Goal: Use online tool/utility: Use online tool/utility

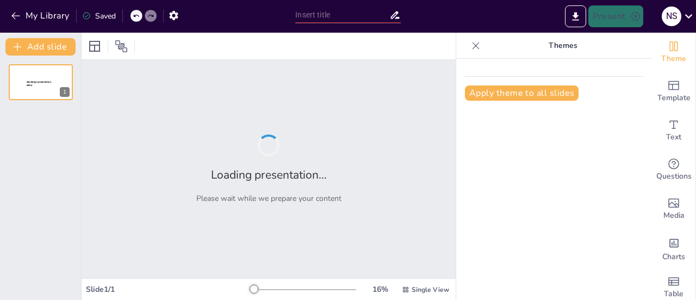
type input "Impact of Prehabilitation on Surgical Outcomes in Oesophageal [MEDICAL_DATA]: I…"
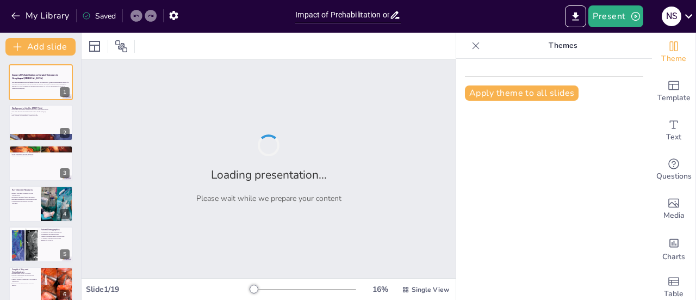
checkbox input "true"
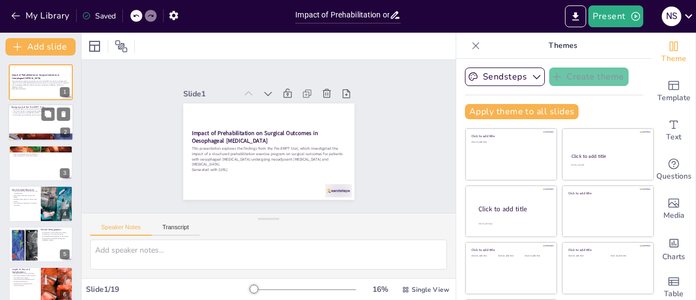
checkbox input "true"
click at [46, 121] on div at bounding box center [40, 122] width 65 height 37
type textarea "Structured exercise is an essential component of the Pre-EMPT study, as it aims…"
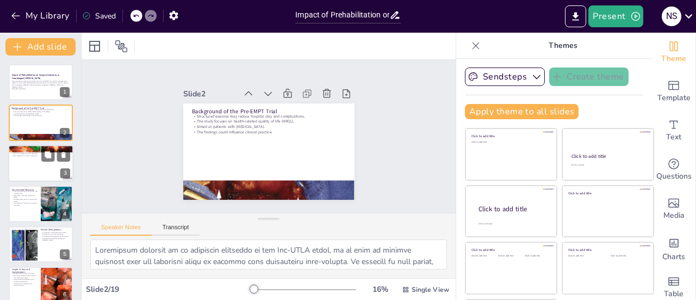
checkbox input "true"
click at [45, 167] on div at bounding box center [40, 163] width 65 height 37
type textarea "The prospective non-randomised design of the Pre-EMPT trial provides a unique o…"
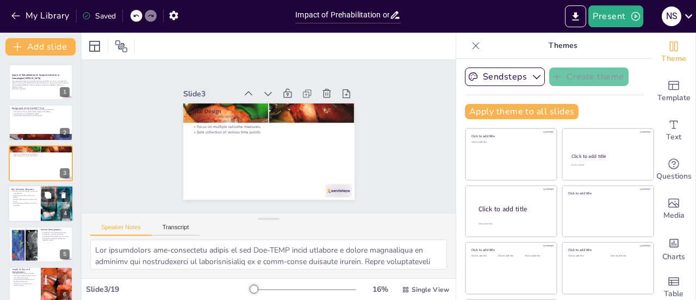
checkbox input "true"
click at [24, 208] on div at bounding box center [40, 203] width 65 height 37
type textarea "The primary outcomes of length of stay and [MEDICAL_DATA] are crucial for evalu…"
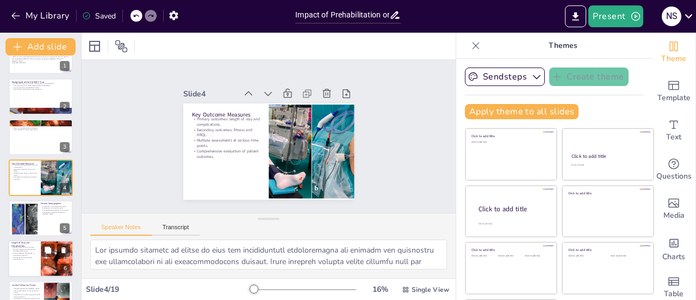
checkbox input "true"
click at [30, 251] on p "Overall complication rates favored the intervention group." at bounding box center [24, 250] width 26 height 4
type textarea "The median length of stay of 10.5 days for the intervention group indicates a p…"
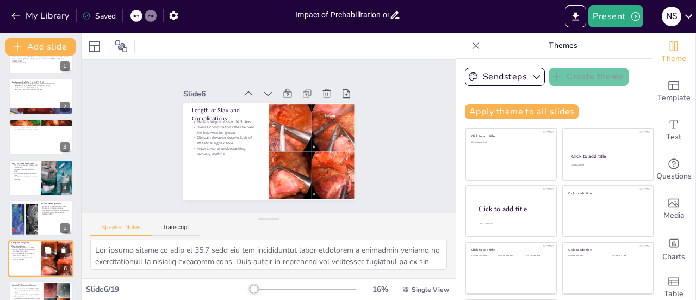
scroll to position [107, 0]
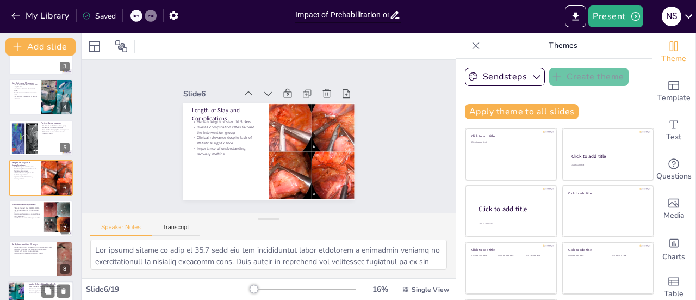
checkbox input "true"
click at [31, 292] on p "Contribution to enhanced patient experiences." at bounding box center [49, 292] width 42 height 2
type textarea "The less pronounced decline in HRQL for the intervention group underscores the …"
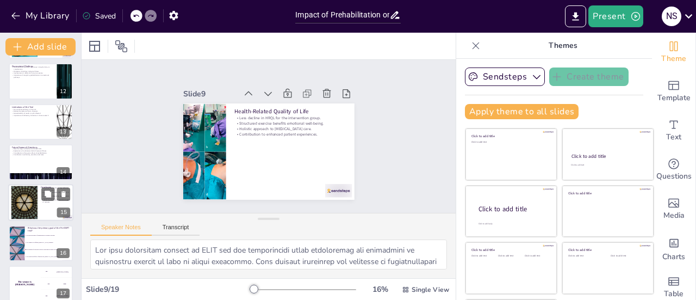
checkbox input "true"
click at [54, 202] on p "Addressing physical and emotional aspects of recovery." at bounding box center [55, 201] width 29 height 4
type textarea "The indication that structured prehabilitation can enhance surgical outcomes is…"
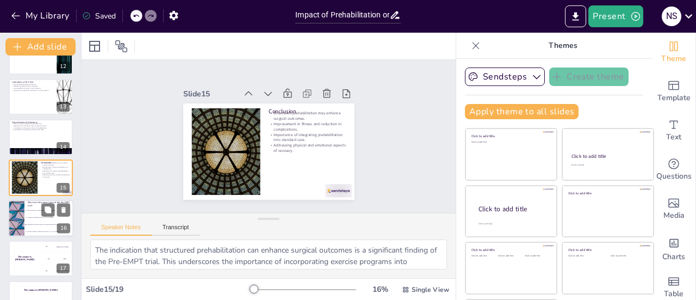
checkbox input "true"
click at [39, 228] on li "To evaluate the effects of nutrition on [MEDICAL_DATA] treatment." at bounding box center [48, 231] width 49 height 7
type textarea "The correct answer is option 3, which highlights the trial's focus on assessing…"
checkbox input "true"
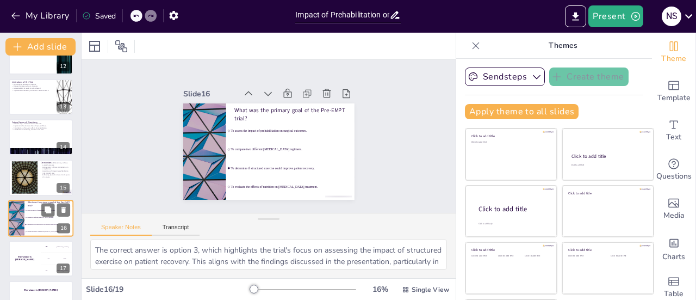
scroll to position [511, 0]
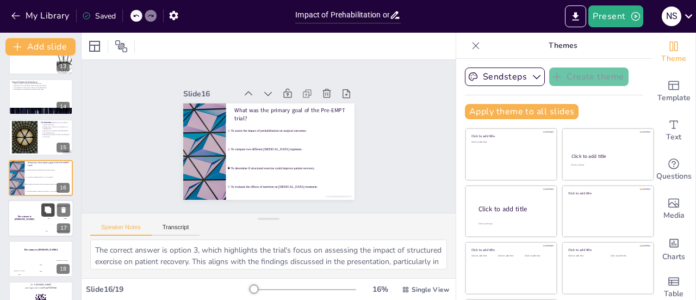
checkbox input "true"
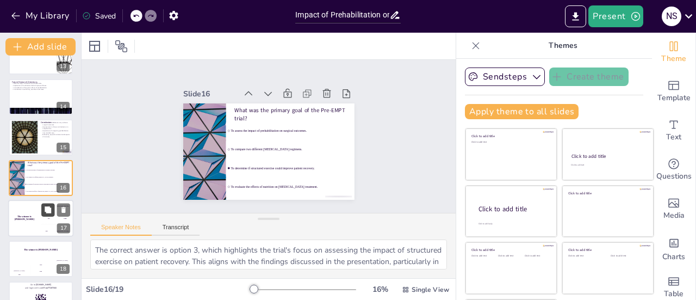
checkbox input "true"
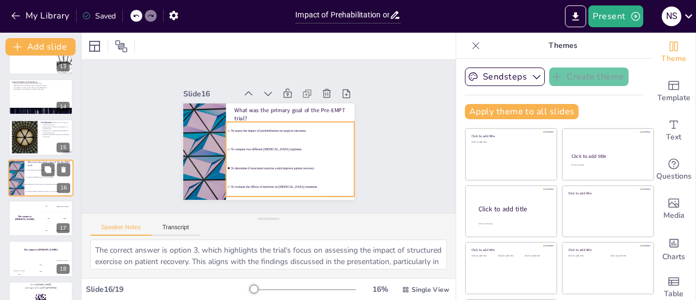
checkbox input "true"
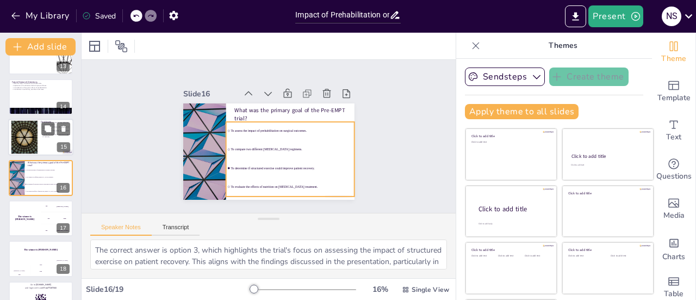
checkbox input "true"
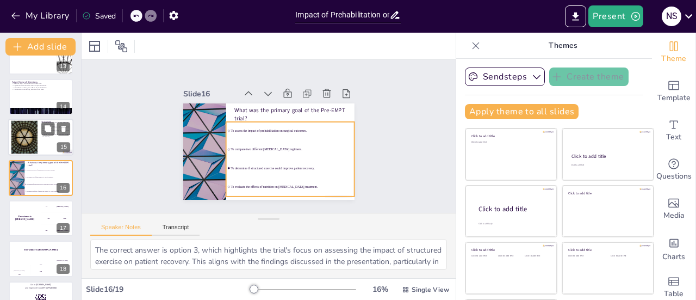
checkbox input "true"
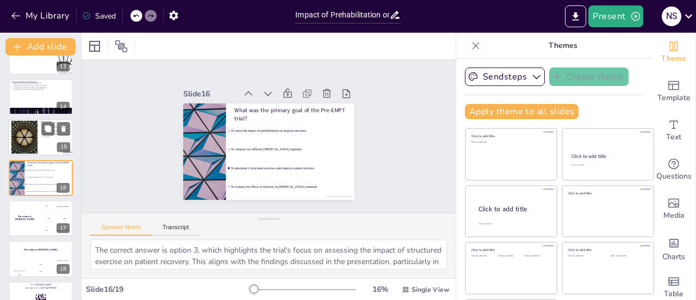
checkbox input "true"
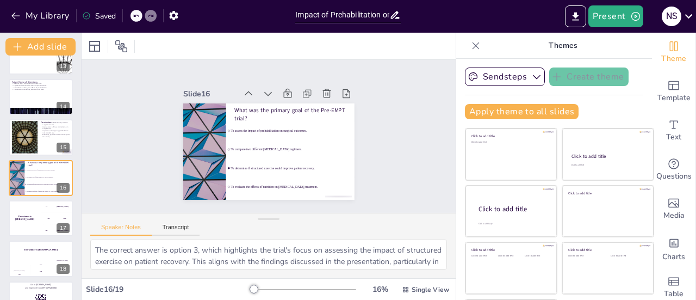
checkbox input "true"
click at [26, 126] on div at bounding box center [24, 137] width 59 height 33
type textarea "The indication that structured prehabilitation can enhance surgical outcomes is…"
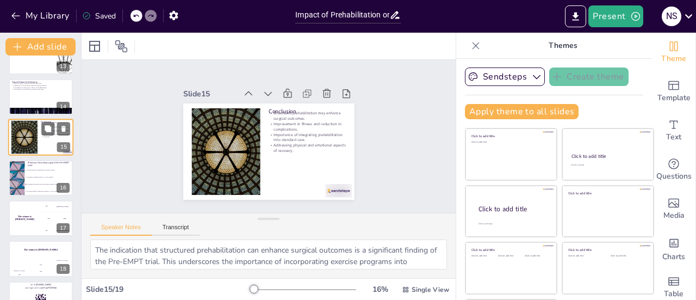
scroll to position [471, 0]
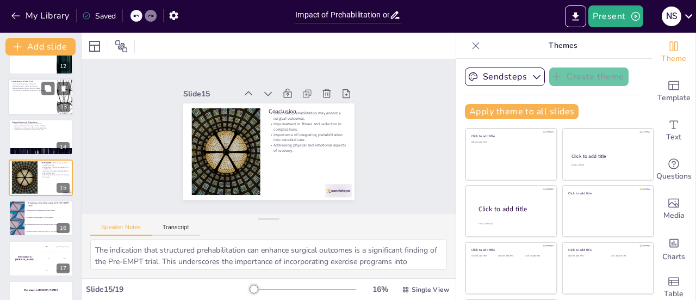
checkbox input "true"
click at [19, 104] on div at bounding box center [40, 96] width 65 height 37
type textarea "The non-randomised design of the trial presents challenges in controlling for p…"
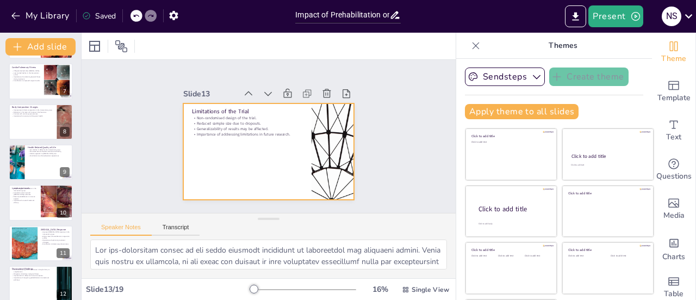
scroll to position [227, 0]
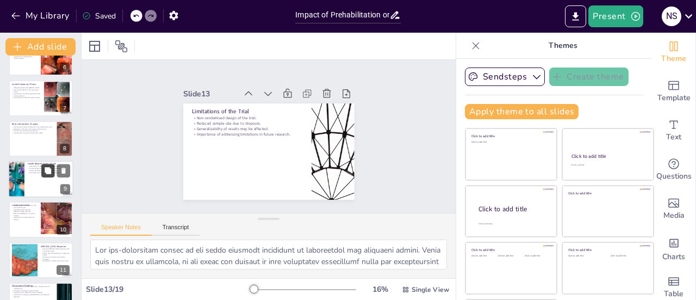
checkbox input "true"
click at [51, 169] on icon at bounding box center [48, 170] width 7 height 7
type textarea "The less pronounced decline in HRQL for the intervention group underscores the …"
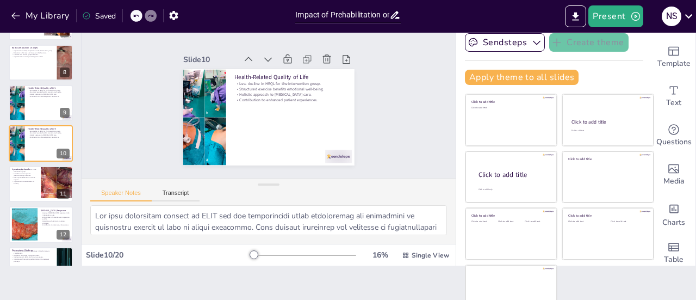
scroll to position [49, 0]
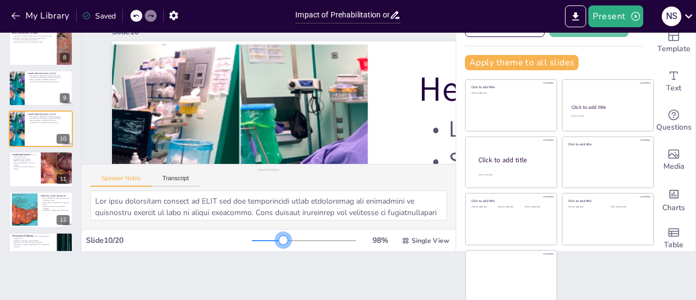
click at [268, 239] on div at bounding box center [304, 240] width 104 height 9
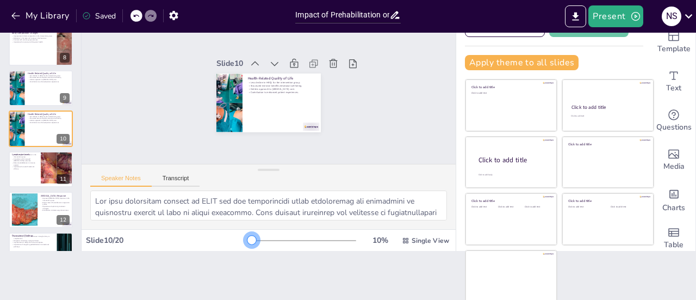
drag, startPoint x: 264, startPoint y: 238, endPoint x: 113, endPoint y: 240, distance: 151.7
click at [113, 240] on div "Slide 10 / 20 10 % Single View" at bounding box center [269, 240] width 374 height 17
click at [276, 237] on div at bounding box center [304, 240] width 104 height 9
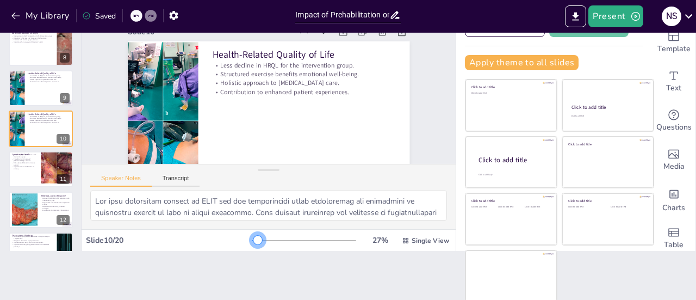
drag, startPoint x: 276, startPoint y: 235, endPoint x: 243, endPoint y: 233, distance: 33.8
click at [252, 233] on div "27 % Single View" at bounding box center [352, 240] width 200 height 17
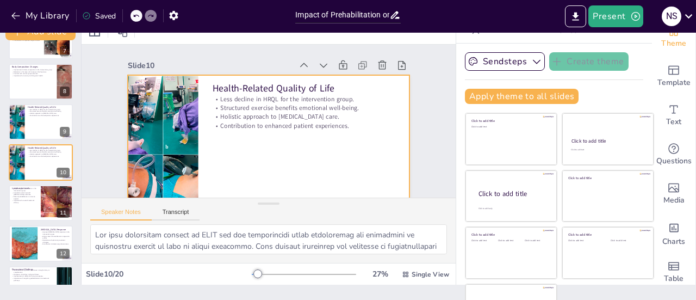
scroll to position [0, 0]
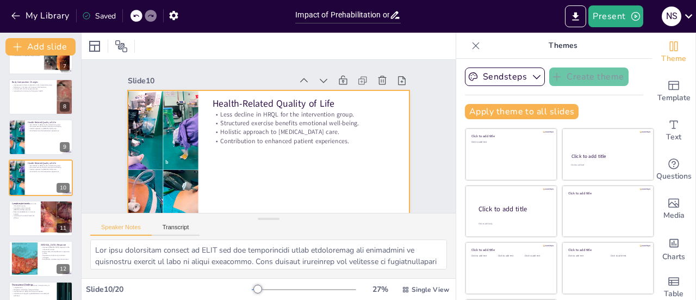
checkbox input "true"
